Goal: Task Accomplishment & Management: Use online tool/utility

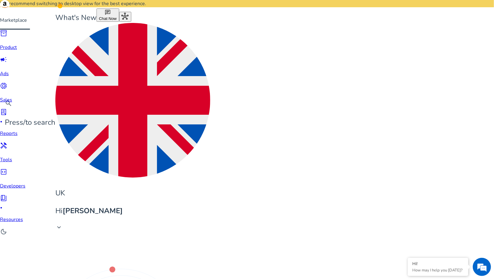
scroll to position [85, 0]
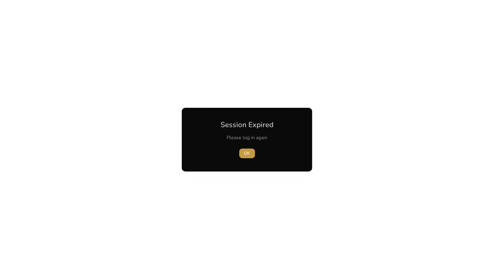
click at [243, 154] on span "button" at bounding box center [247, 153] width 16 height 15
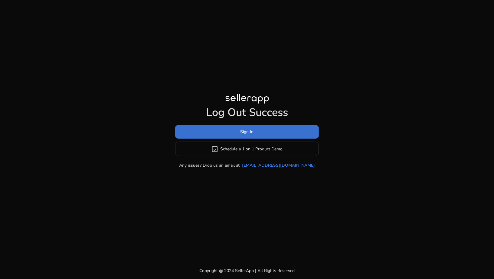
click at [244, 133] on span "Sign In" at bounding box center [246, 132] width 13 height 6
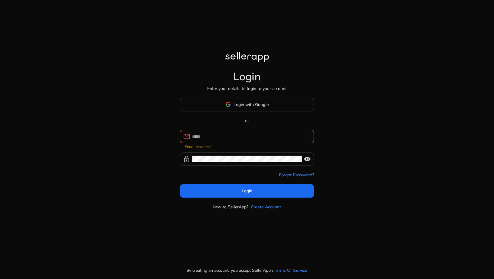
type input "**********"
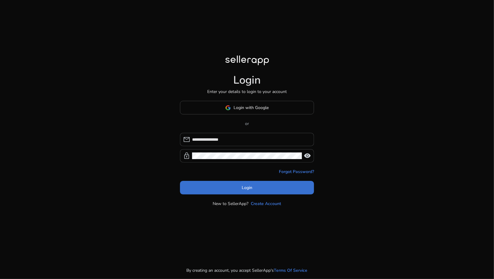
click at [248, 190] on span "Login" at bounding box center [247, 188] width 11 height 6
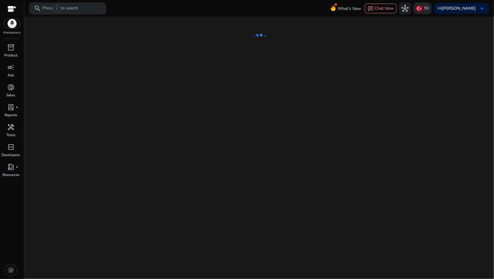
click at [422, 10] on img at bounding box center [419, 8] width 6 height 6
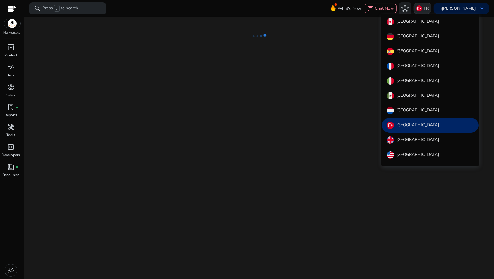
scroll to position [7, 0]
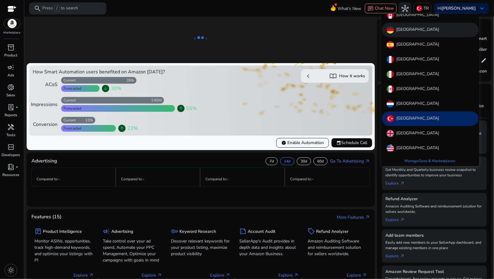
click at [402, 30] on p "[GEOGRAPHIC_DATA]" at bounding box center [417, 29] width 43 height 7
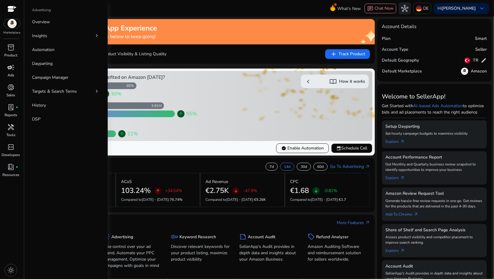
click at [11, 71] on span "campaign" at bounding box center [10, 67] width 7 height 7
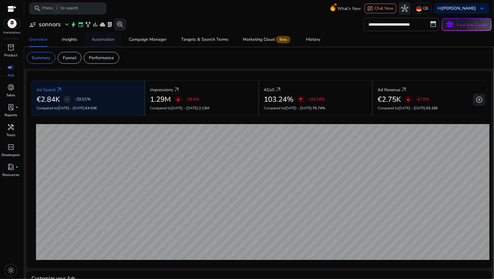
click at [100, 41] on div "Automation" at bounding box center [103, 39] width 23 height 4
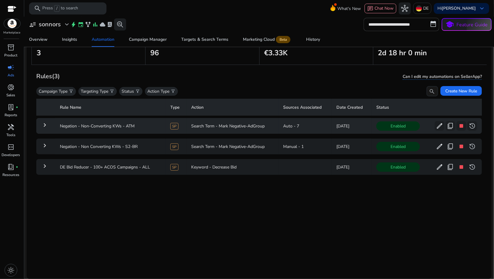
click at [47, 126] on mat-icon "keyboard_arrow_right" at bounding box center [44, 125] width 7 height 7
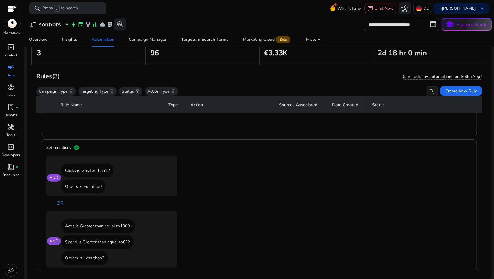
scroll to position [340, 0]
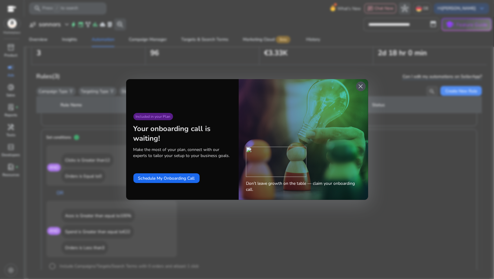
click at [359, 87] on span "close" at bounding box center [360, 86] width 7 height 7
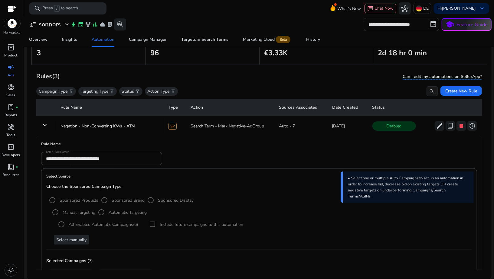
scroll to position [0, 0]
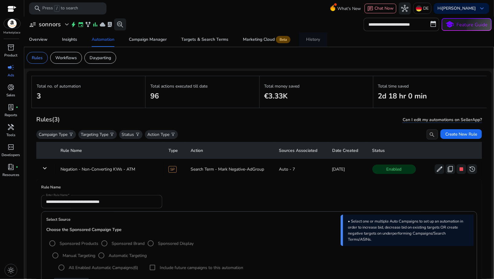
click at [319, 41] on link "History" at bounding box center [313, 39] width 28 height 15
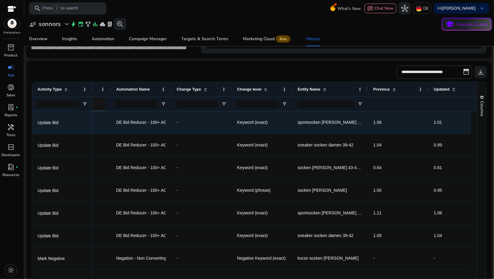
scroll to position [0, 43]
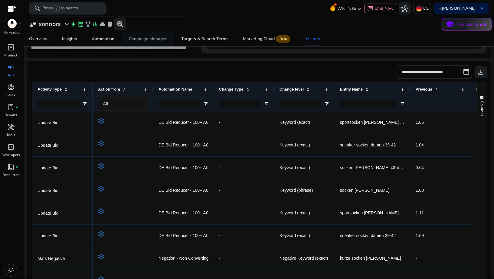
click at [139, 41] on div "Campaign Manager" at bounding box center [148, 39] width 38 height 4
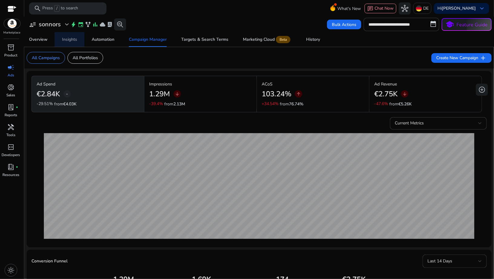
click at [68, 43] on span "Insights" at bounding box center [69, 39] width 15 height 15
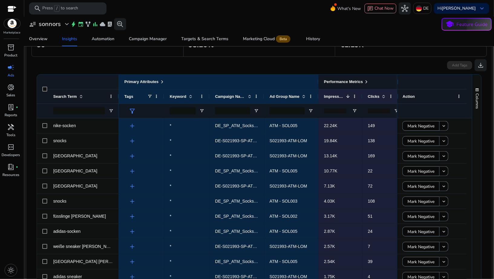
click at [369, 80] on span at bounding box center [366, 82] width 5 height 5
click at [367, 82] on span at bounding box center [366, 82] width 5 height 5
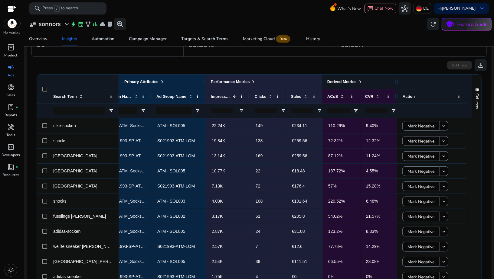
click at [361, 80] on span at bounding box center [360, 82] width 5 height 5
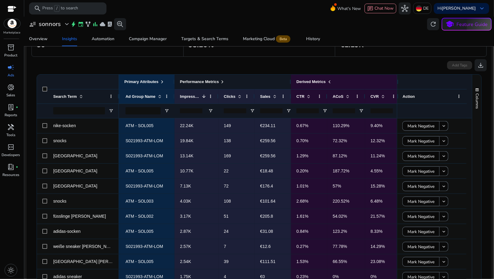
click at [225, 80] on span at bounding box center [222, 82] width 5 height 5
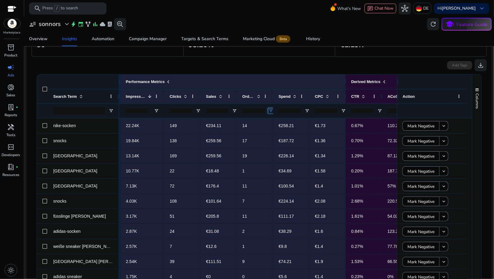
click at [271, 111] on span "Open Filter Menu" at bounding box center [270, 111] width 5 height 5
click at [276, 121] on div "Equals" at bounding box center [292, 122] width 37 height 5
click at [277, 132] on input "Filter Value" at bounding box center [294, 131] width 47 height 7
type input "*"
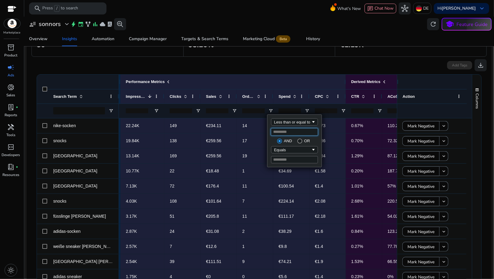
type input "*"
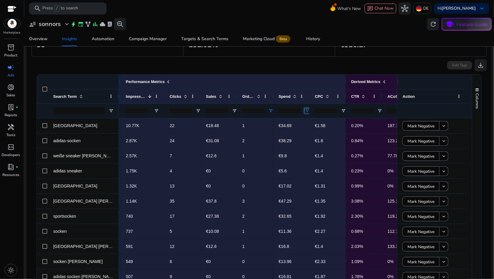
click at [307, 110] on span "Open Filter Menu" at bounding box center [306, 111] width 5 height 5
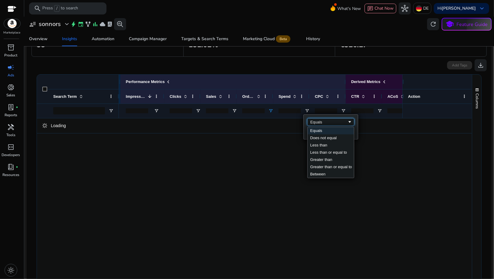
click at [310, 122] on div "Equals" at bounding box center [328, 122] width 37 height 5
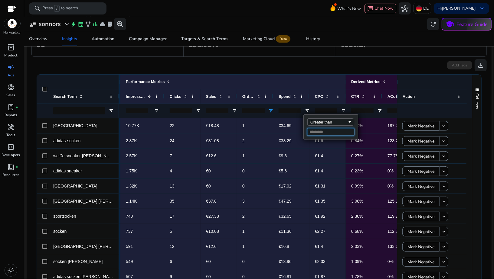
click at [314, 131] on input "Filter Value" at bounding box center [330, 131] width 47 height 7
type input "**"
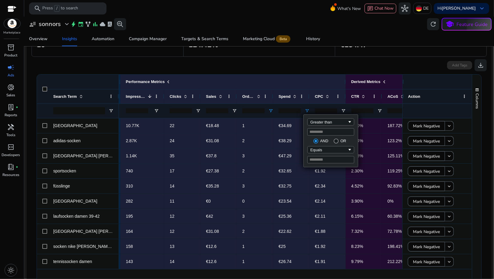
click at [308, 70] on div "Add Tags download" at bounding box center [258, 64] width 455 height 15
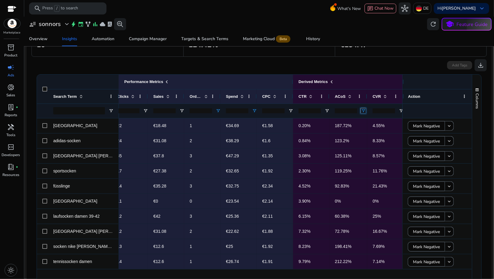
click at [363, 110] on span "Open Filter Menu" at bounding box center [363, 111] width 5 height 5
click at [367, 123] on div "Equals" at bounding box center [384, 122] width 37 height 5
click at [367, 132] on input "Filter Value" at bounding box center [386, 131] width 47 height 7
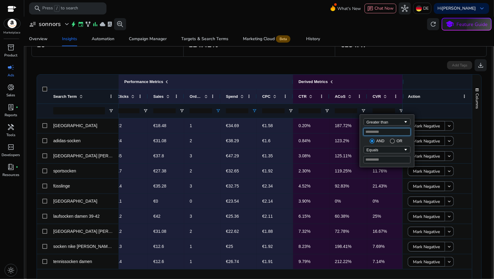
type input "***"
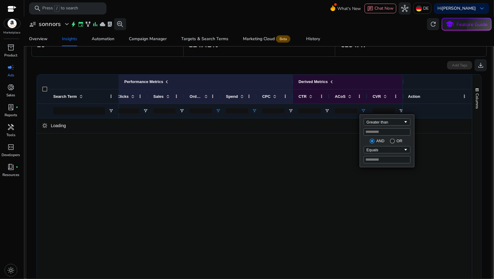
click at [357, 70] on div "Add Tags download" at bounding box center [258, 64] width 455 height 15
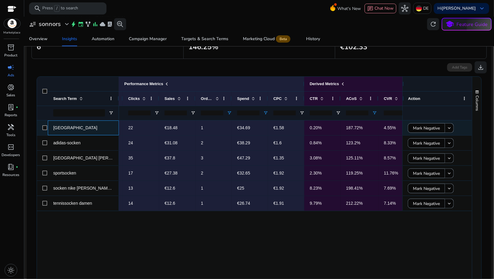
click at [66, 128] on span "[GEOGRAPHIC_DATA]" at bounding box center [75, 127] width 44 height 5
copy div "[GEOGRAPHIC_DATA]"
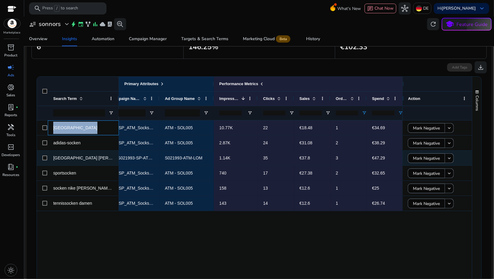
scroll to position [0, 40]
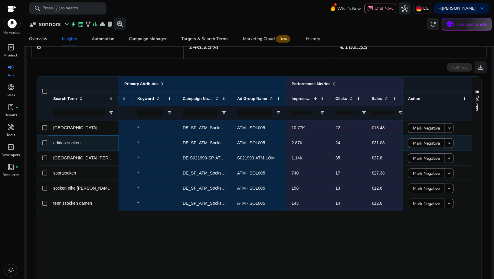
click at [82, 143] on span "adidas-socken" at bounding box center [83, 143] width 60 height 12
copy div "adidas-socken"
